Goal: Task Accomplishment & Management: Complete application form

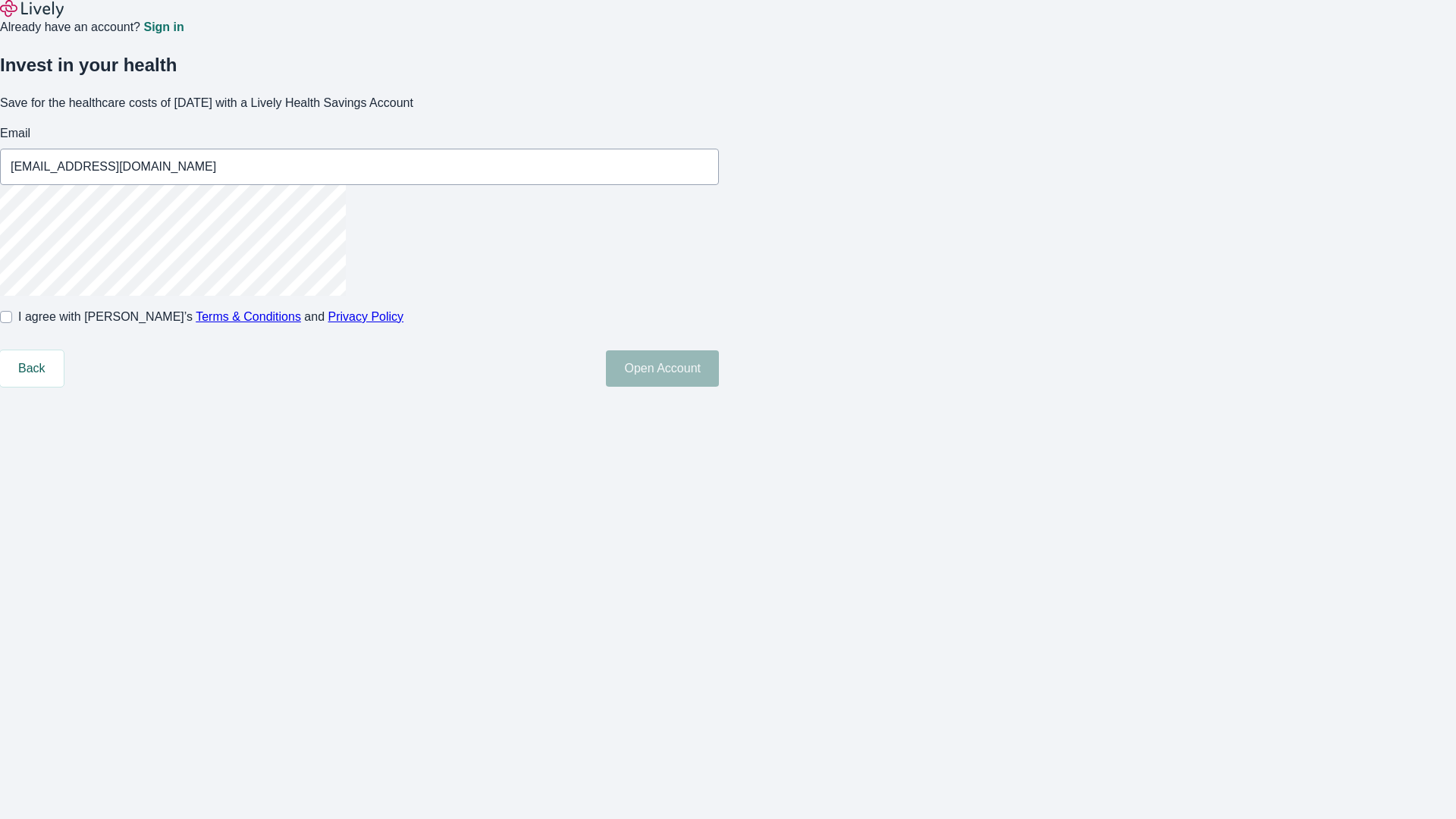
click at [12, 323] on input "I agree with Lively’s Terms & Conditions and Privacy Policy" at bounding box center [6, 317] width 12 height 12
checkbox input "true"
click at [719, 387] on button "Open Account" at bounding box center [662, 368] width 113 height 37
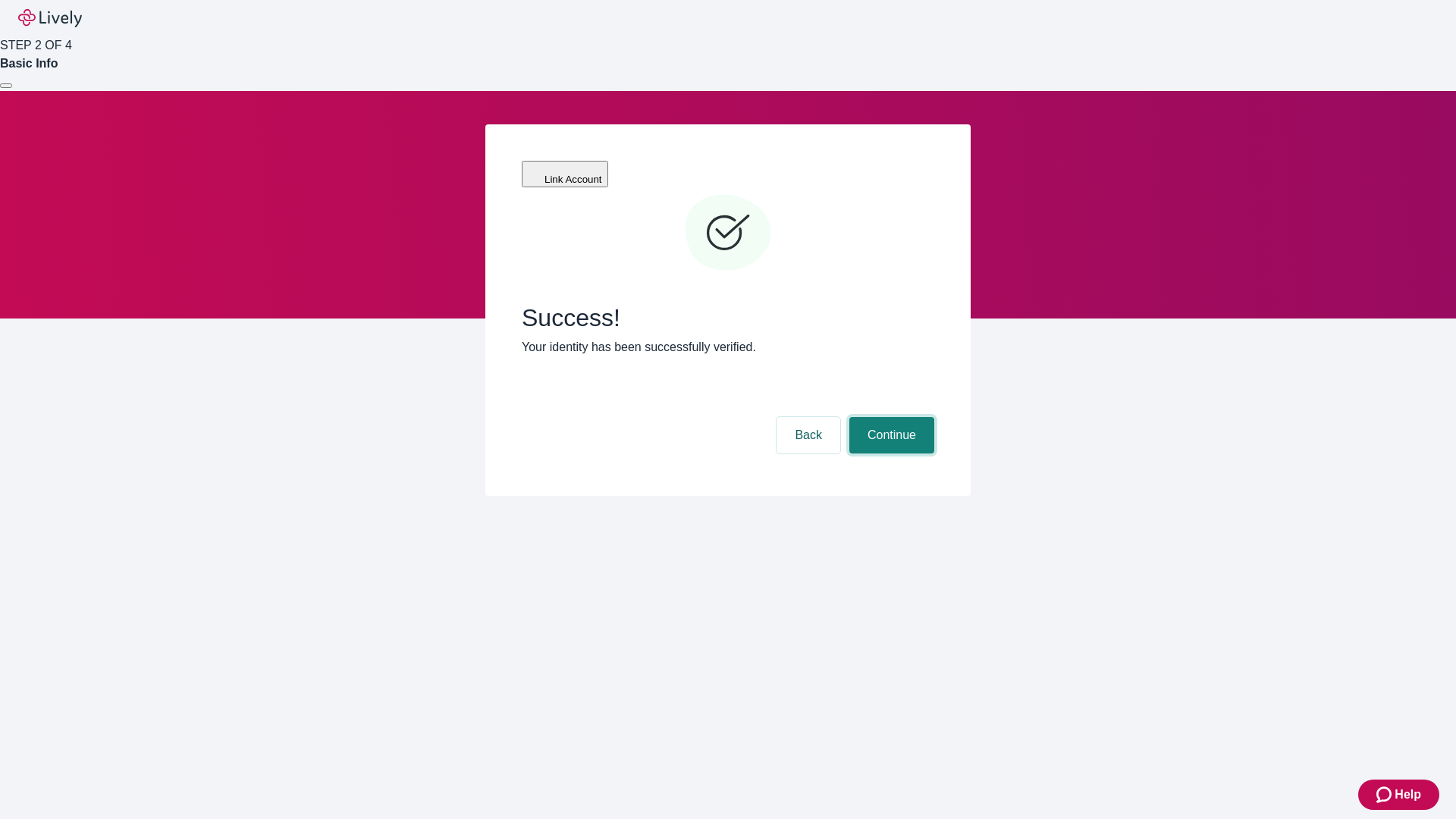
click at [889, 417] on button "Continue" at bounding box center [892, 435] width 84 height 37
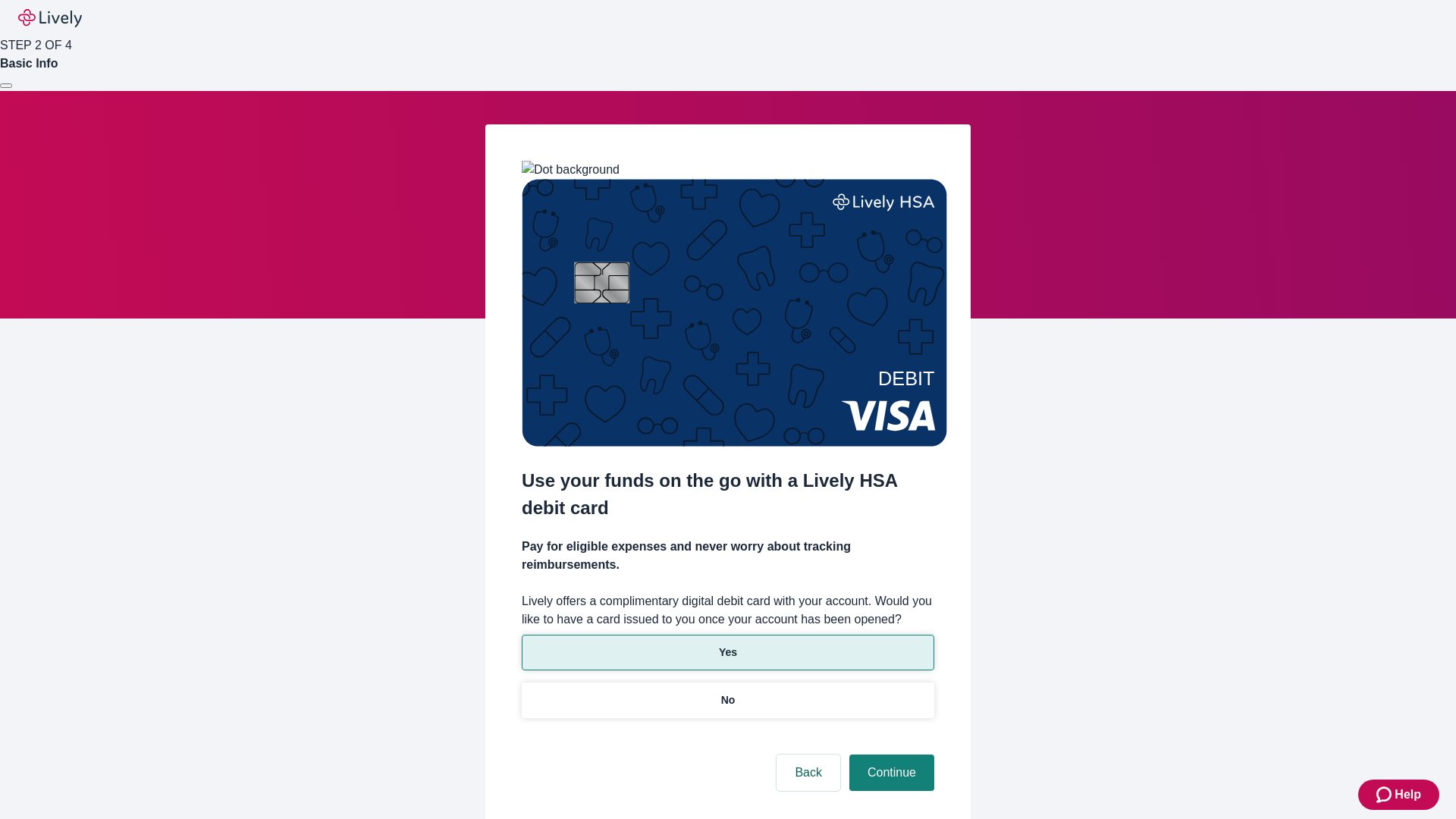
click at [728, 644] on p "Yes" at bounding box center [728, 652] width 18 height 16
click at [889, 755] on button "Continue" at bounding box center [892, 773] width 84 height 37
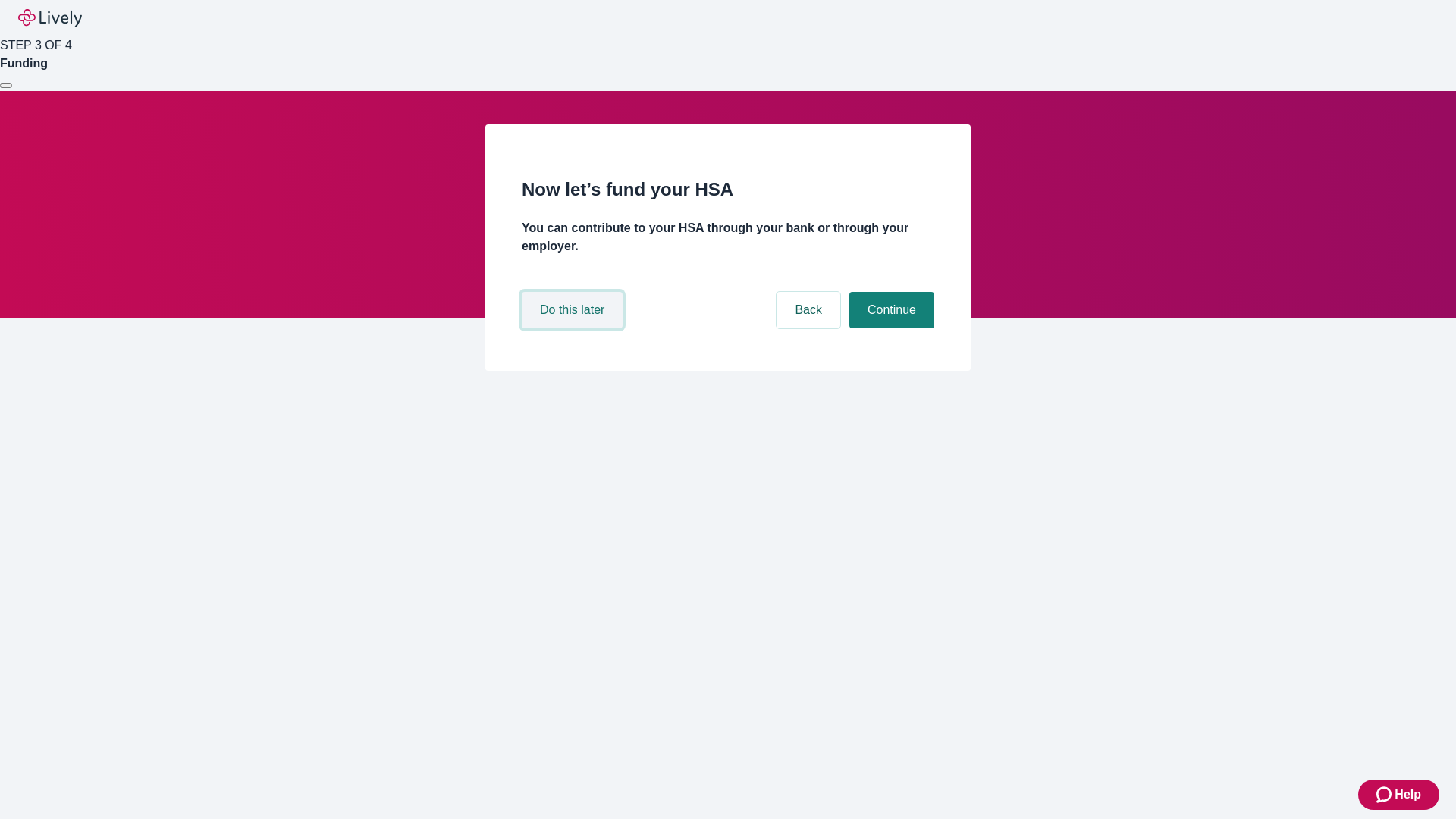
click at [574, 329] on button "Do this later" at bounding box center [572, 310] width 100 height 37
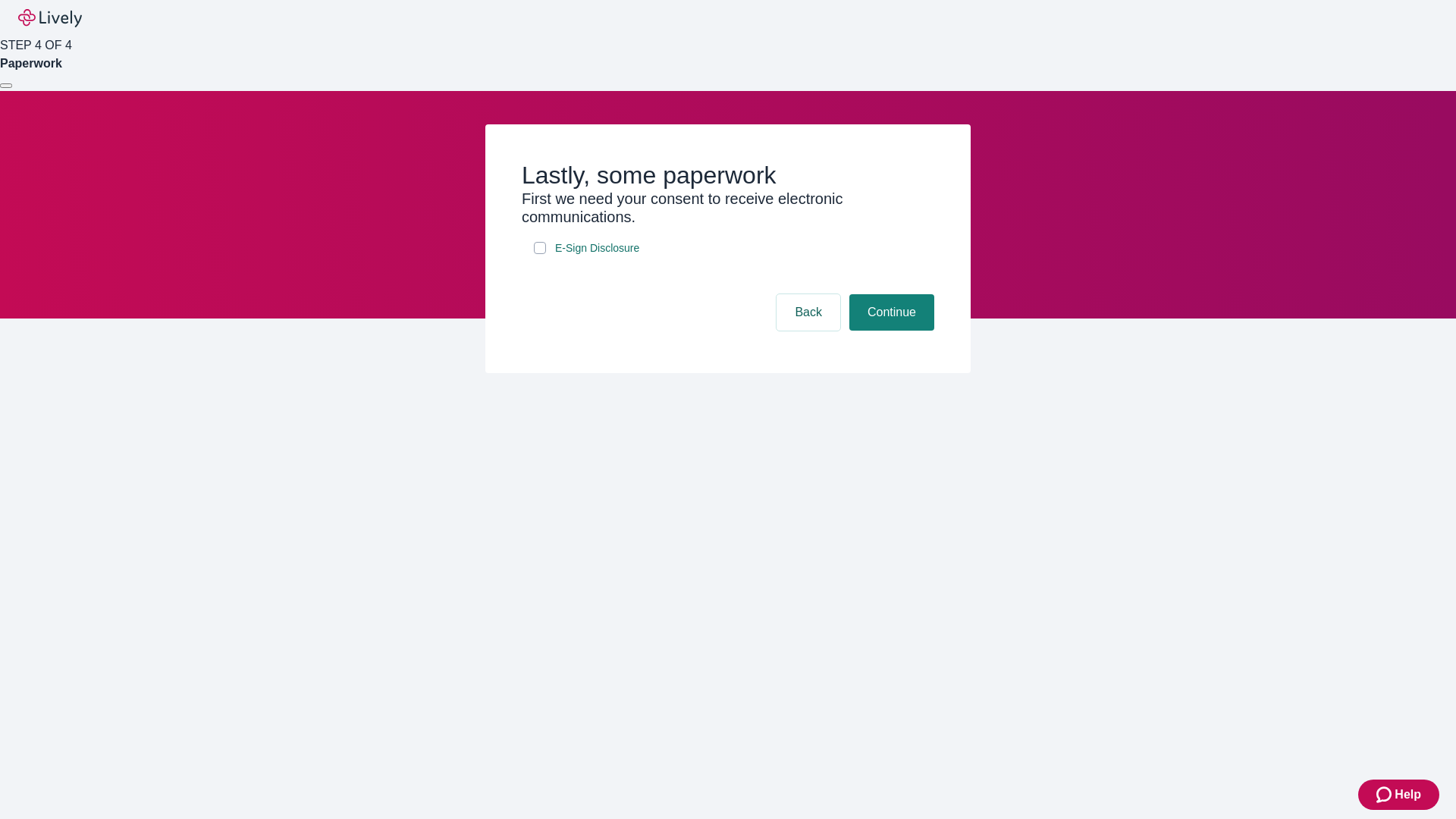
click at [540, 255] on input "E-Sign Disclosure" at bounding box center [540, 248] width 12 height 12
checkbox input "true"
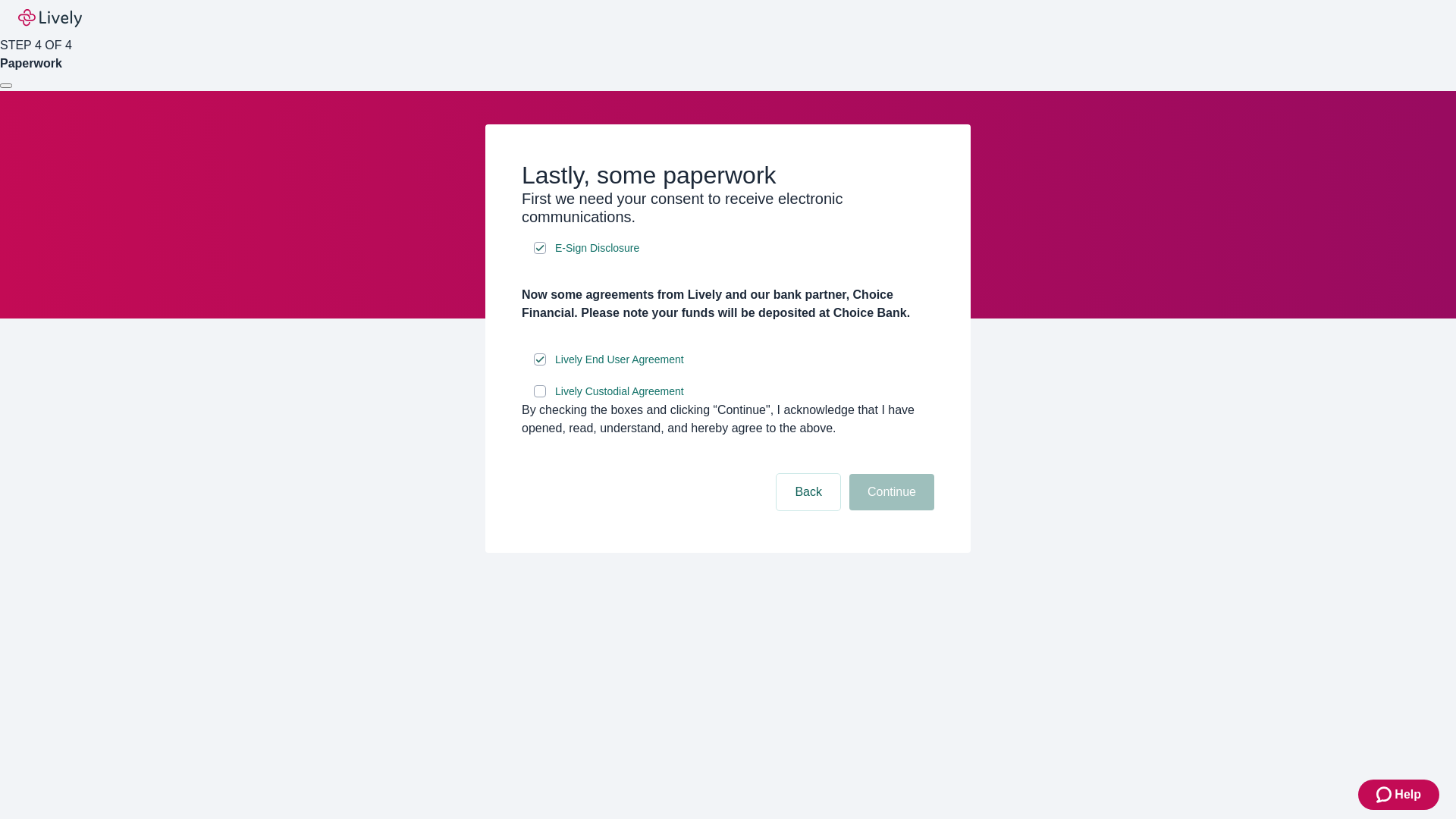
click at [540, 397] on input "Lively Custodial Agreement" at bounding box center [540, 391] width 12 height 12
checkbox input "true"
click at [889, 511] on button "Continue" at bounding box center [892, 492] width 84 height 37
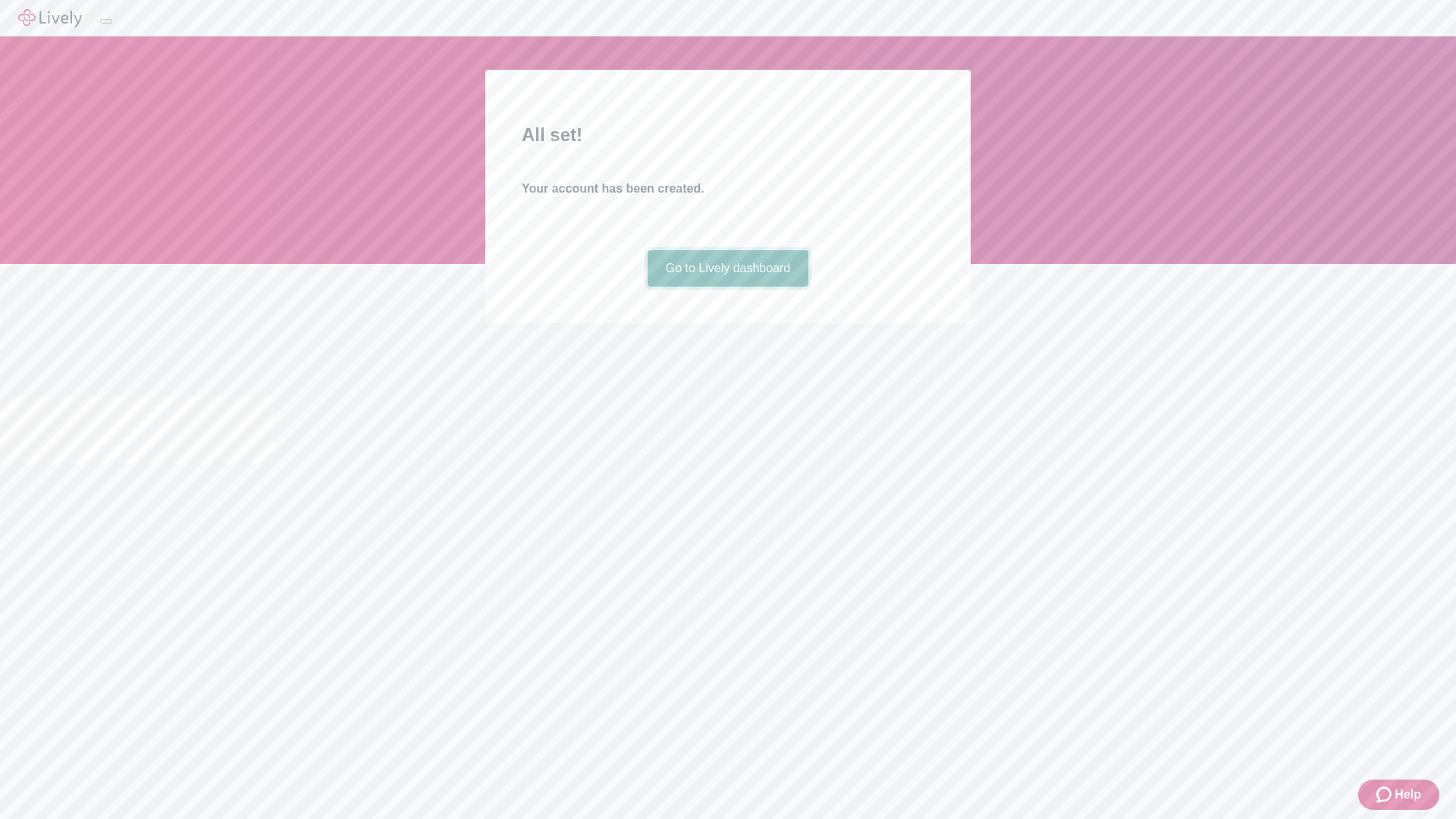
click at [728, 286] on link "Go to Lively dashboard" at bounding box center [728, 269] width 161 height 37
